Goal: Transaction & Acquisition: Purchase product/service

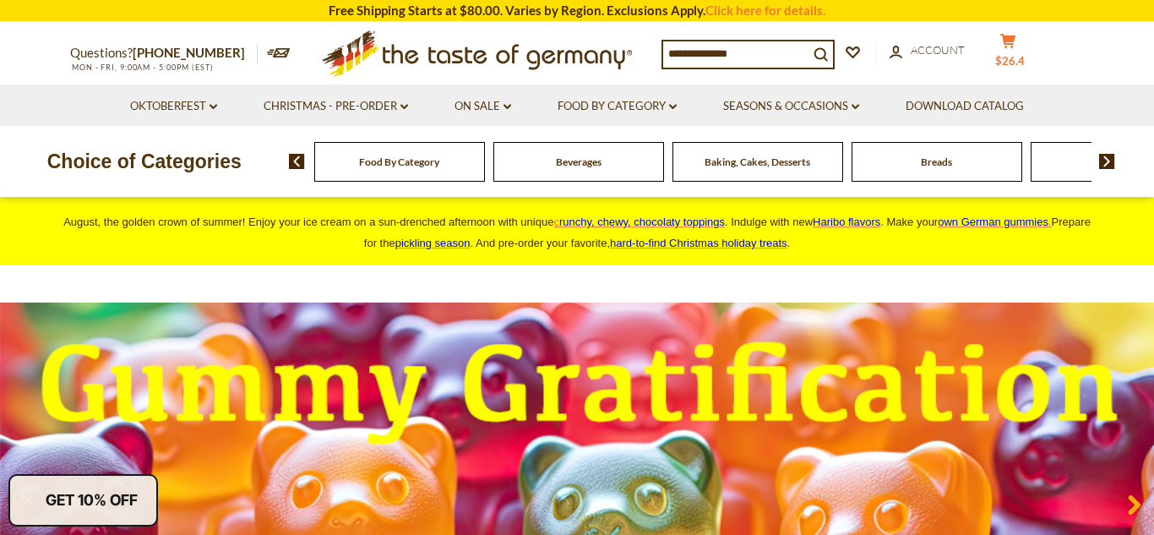
click at [1024, 54] on span "$26.4" at bounding box center [1010, 61] width 30 height 14
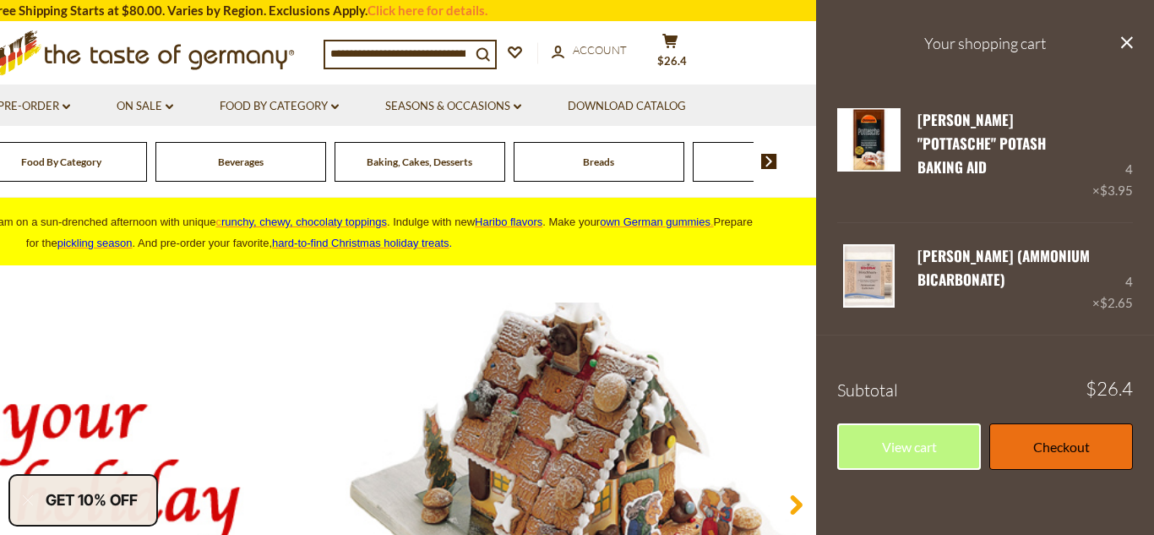
click at [1065, 423] on link "Checkout" at bounding box center [1061, 446] width 144 height 46
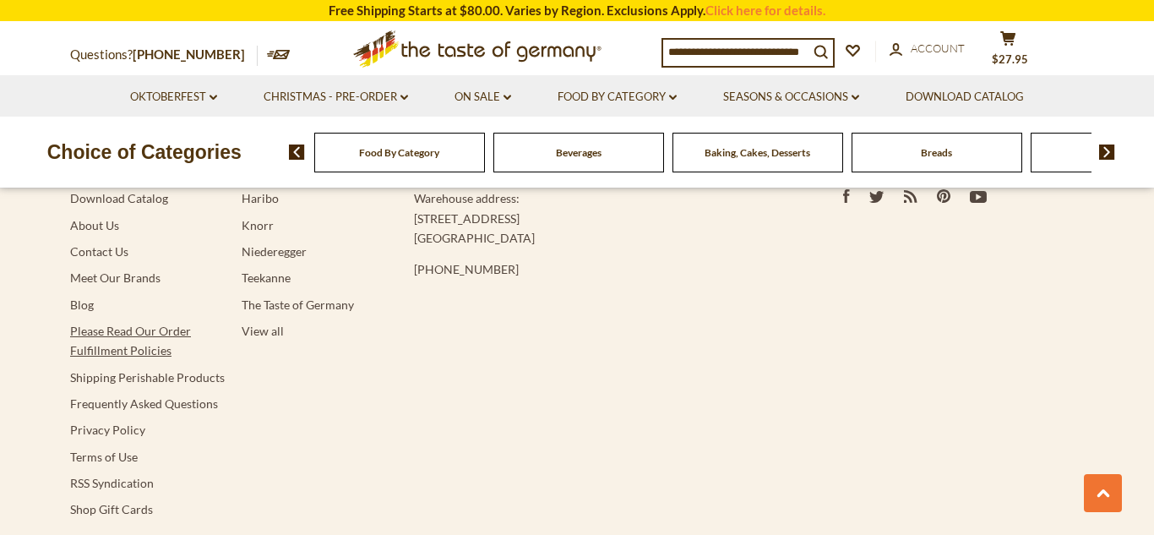
scroll to position [3340, 0]
click at [167, 329] on link "Please Read Our Order Fulfillment Policies" at bounding box center [130, 338] width 121 height 34
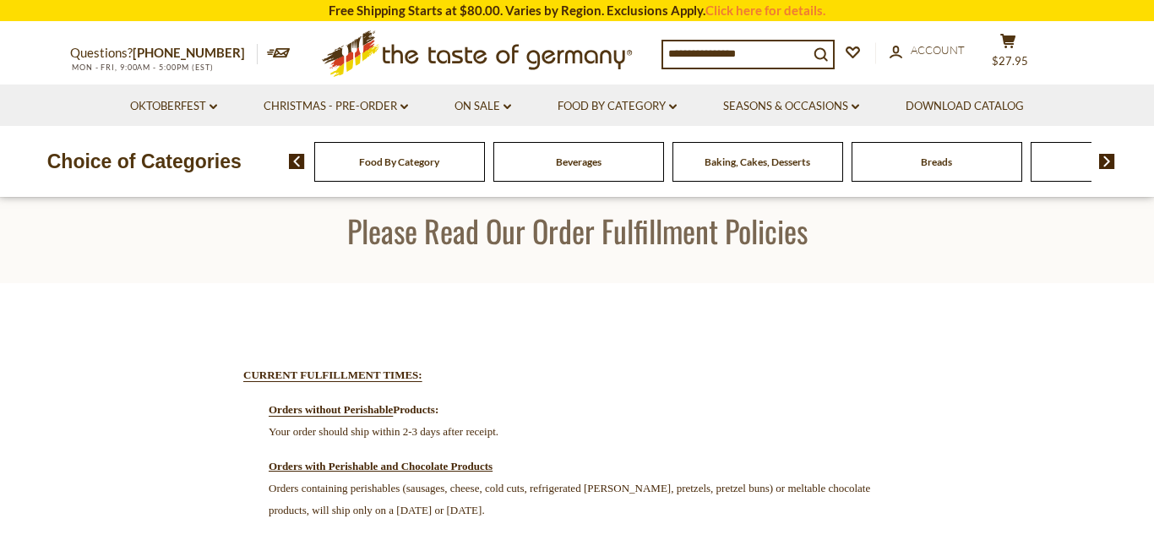
scroll to position [50, 0]
